Goal: Check status: Check status

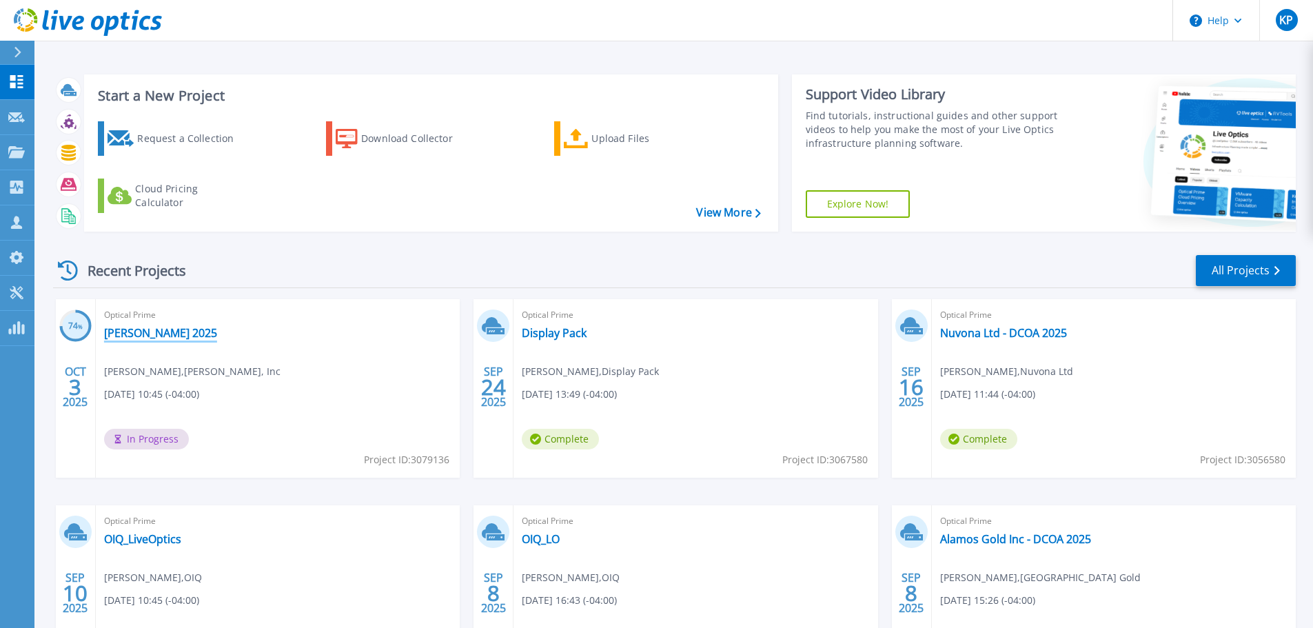
click at [162, 338] on link "[PERSON_NAME] 2025" at bounding box center [160, 333] width 113 height 14
